Goal: Find specific page/section: Find specific page/section

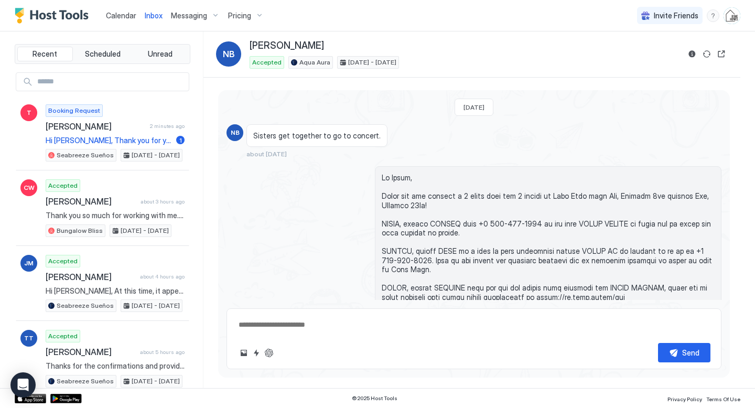
scroll to position [1658, 0]
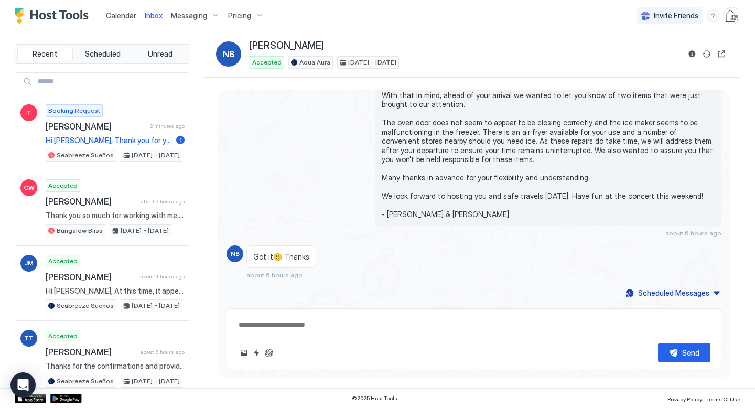
click at [117, 18] on span "Calendar" at bounding box center [121, 15] width 30 height 9
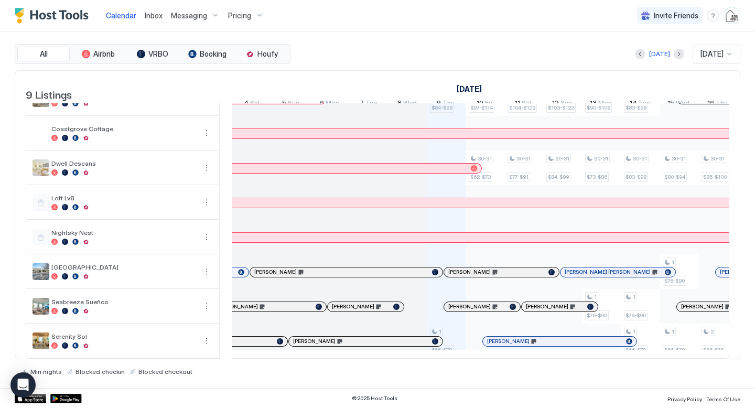
scroll to position [0, 388]
click at [390, 274] on div "[PERSON_NAME]" at bounding box center [340, 271] width 173 height 7
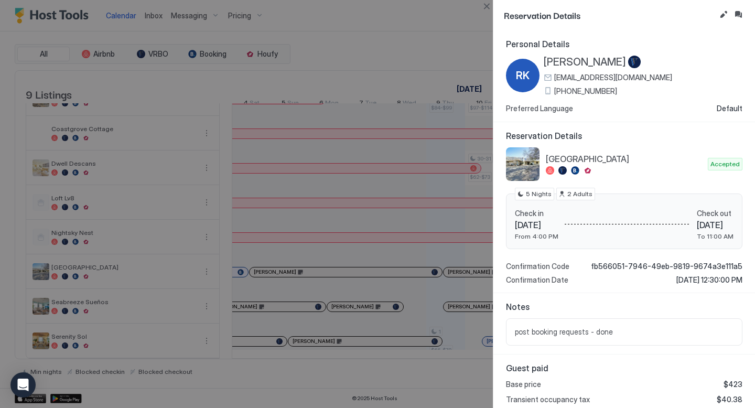
click at [567, 59] on span "[PERSON_NAME]" at bounding box center [584, 62] width 82 height 13
click at [452, 14] on div at bounding box center [377, 204] width 755 height 408
click at [483, 8] on button "Close" at bounding box center [486, 6] width 13 height 13
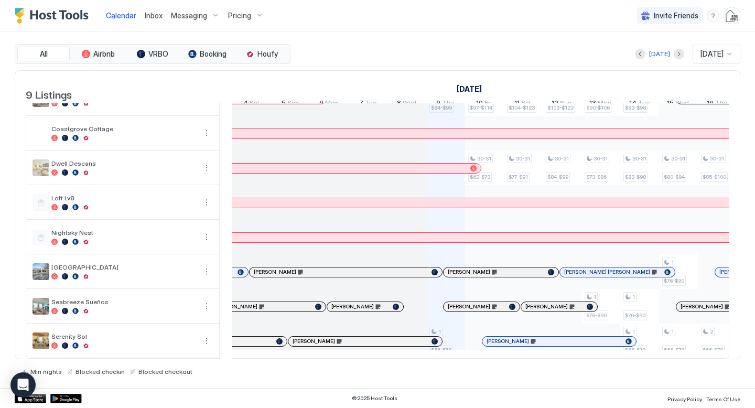
scroll to position [65, 0]
click at [378, 341] on div "[PERSON_NAME]" at bounding box center [359, 340] width 135 height 7
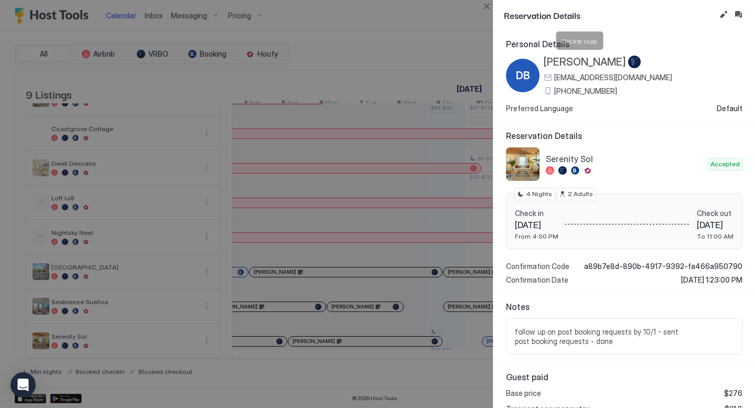
click at [587, 63] on span "[PERSON_NAME]" at bounding box center [584, 62] width 82 height 13
